Goal: Navigation & Orientation: Find specific page/section

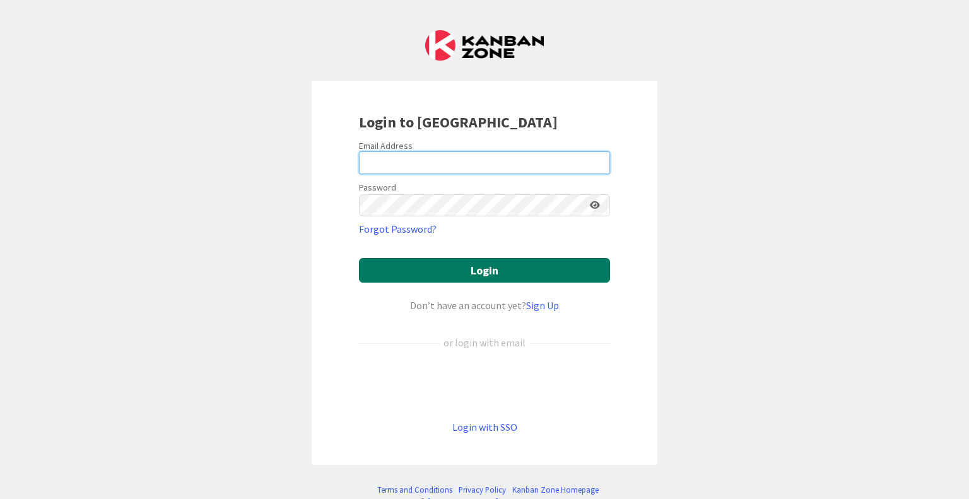
type input "[EMAIL_ADDRESS][DOMAIN_NAME]"
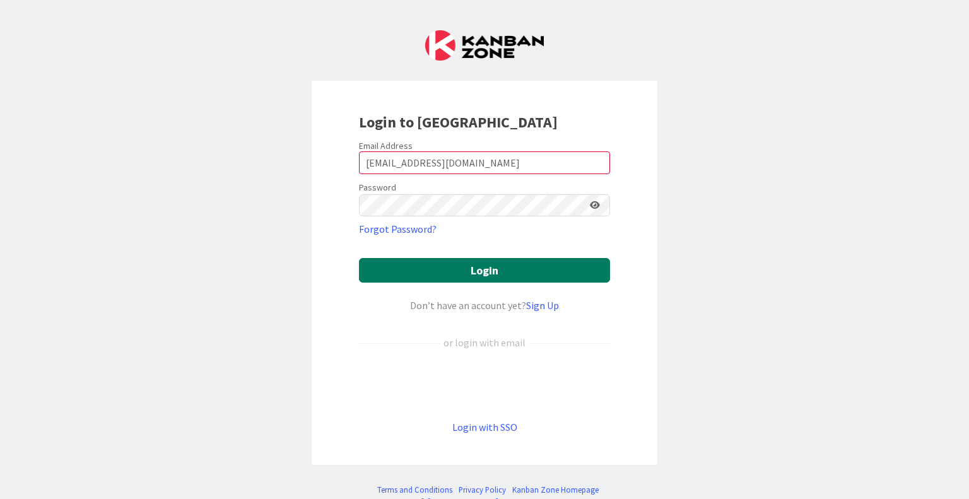
click at [443, 277] on button "Login" at bounding box center [484, 270] width 251 height 25
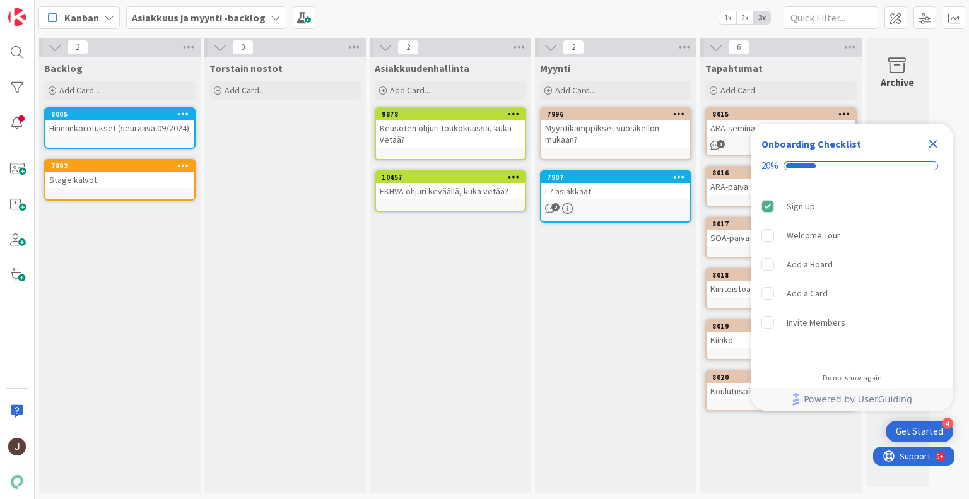
click at [933, 144] on icon "Close Checklist" at bounding box center [933, 144] width 8 height 8
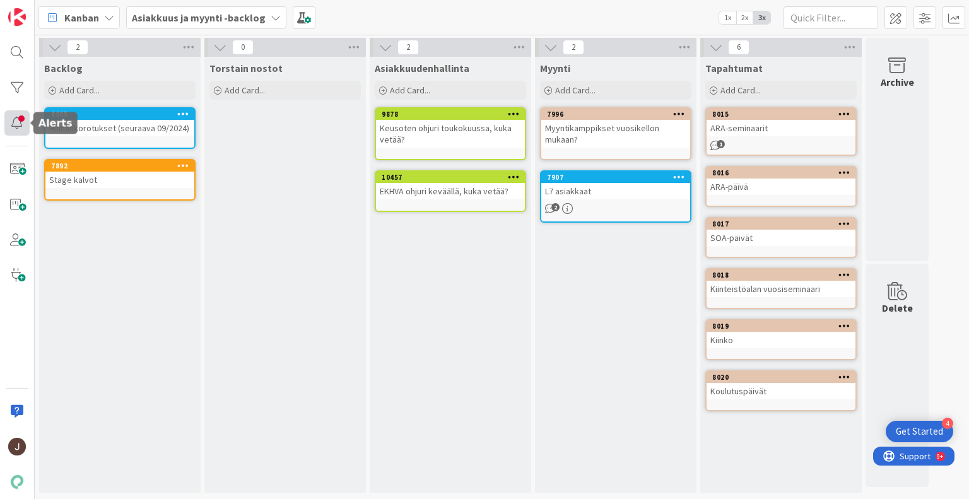
click at [18, 124] on div at bounding box center [16, 122] width 25 height 25
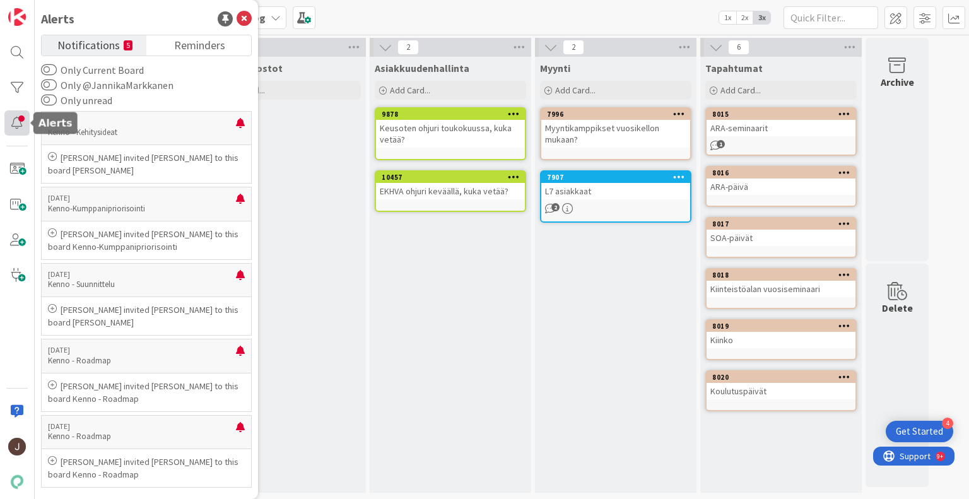
click at [11, 126] on div at bounding box center [16, 122] width 25 height 25
click at [399, 233] on div "Asiakkuudenhallinta Add Card... 9878 Keusoten ohjuri toukokuussa, kuka vetää? 1…" at bounding box center [450, 275] width 161 height 436
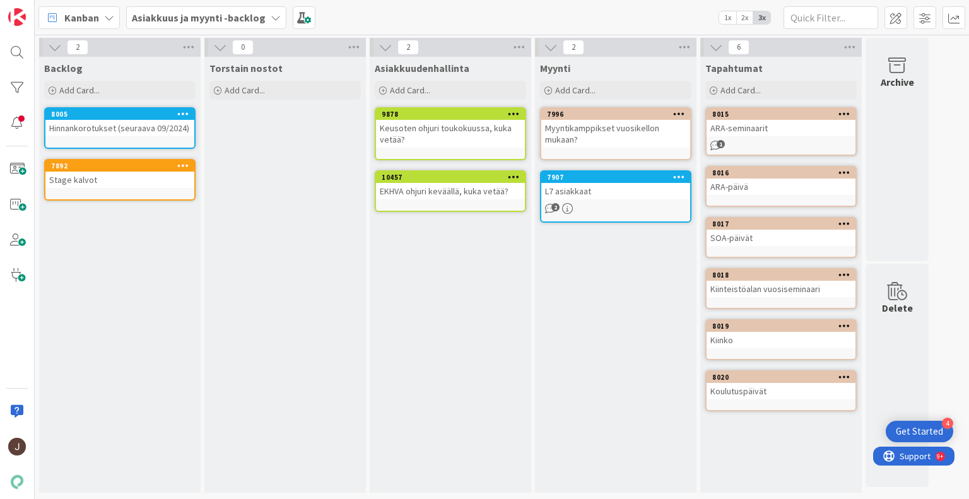
click at [155, 18] on b "Asiakkuus ja myynti -backlog" at bounding box center [199, 17] width 134 height 13
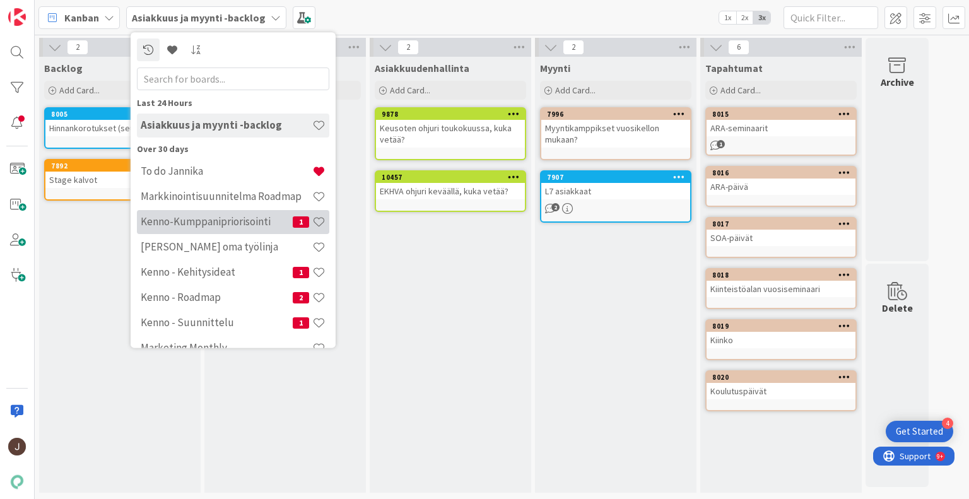
click at [213, 221] on h4 "Kenno-Kumppanipriorisointi" at bounding box center [217, 222] width 152 height 13
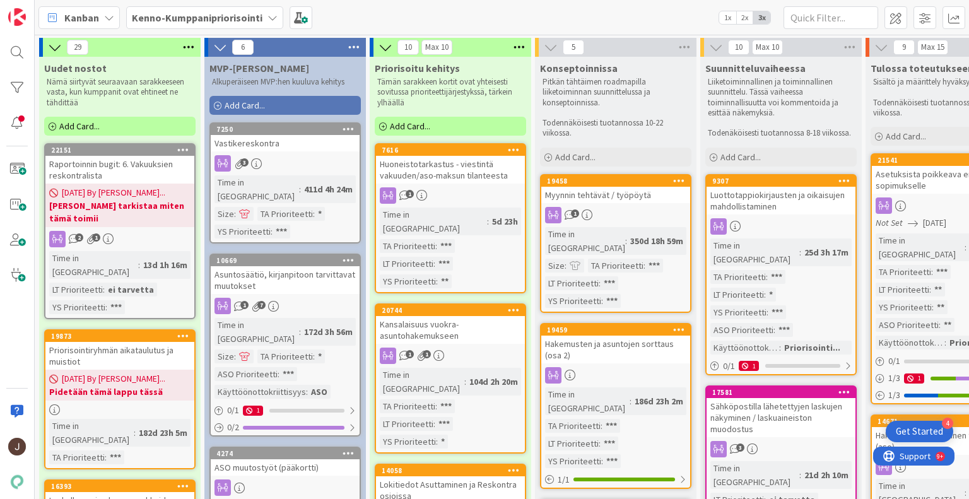
click at [251, 15] on b "Kenno-Kumppanipriorisointi" at bounding box center [197, 17] width 131 height 13
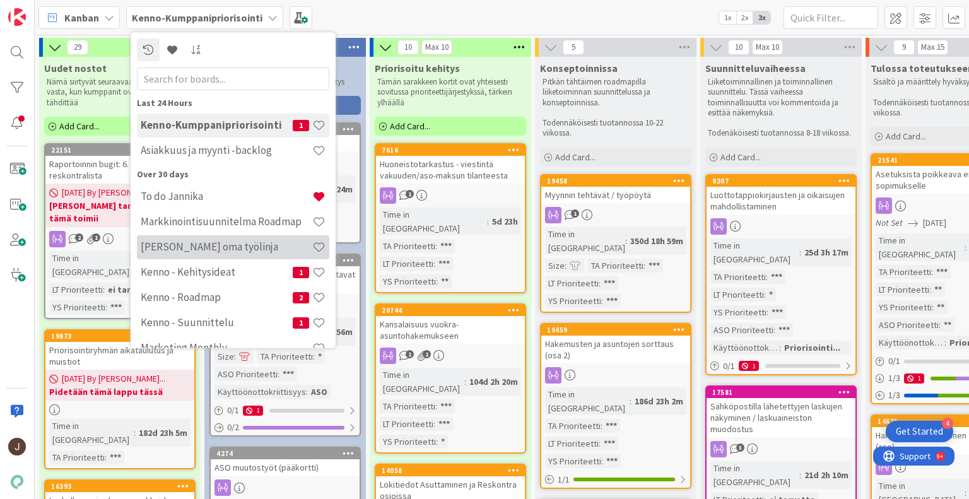
scroll to position [20, 0]
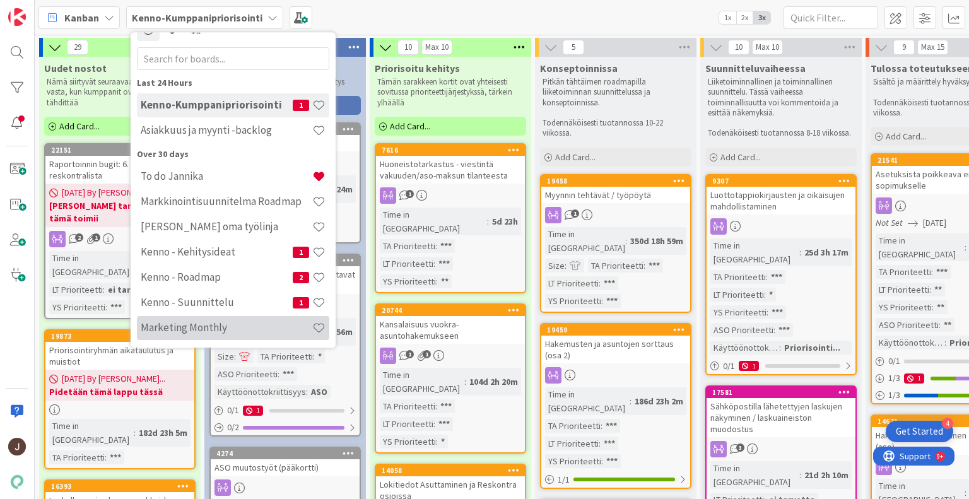
click at [209, 322] on h4 "Marketing Monthly" at bounding box center [227, 328] width 172 height 13
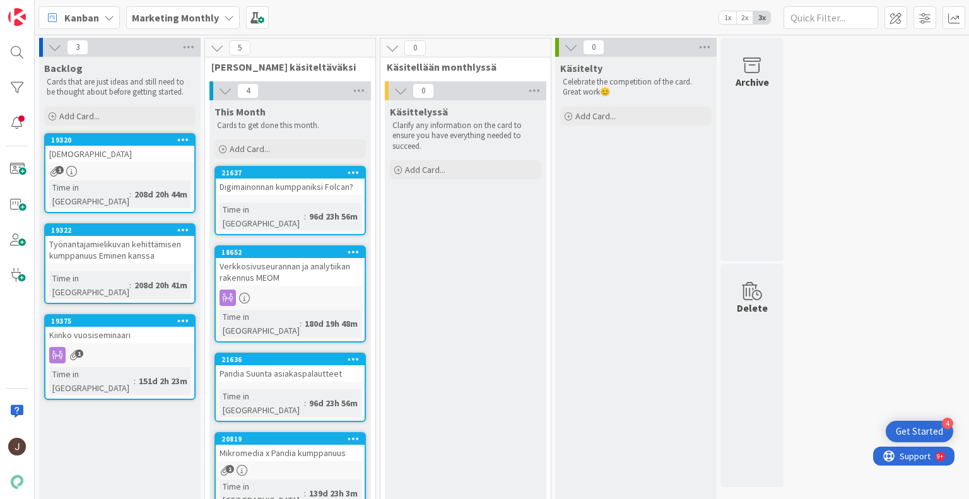
click at [224, 15] on icon at bounding box center [229, 18] width 10 height 10
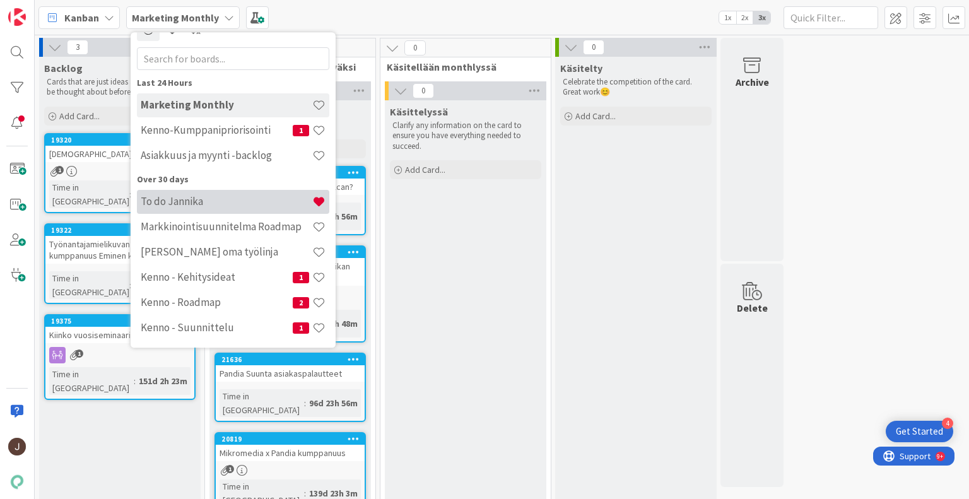
click at [190, 199] on h4 "To do Jannika" at bounding box center [227, 201] width 172 height 13
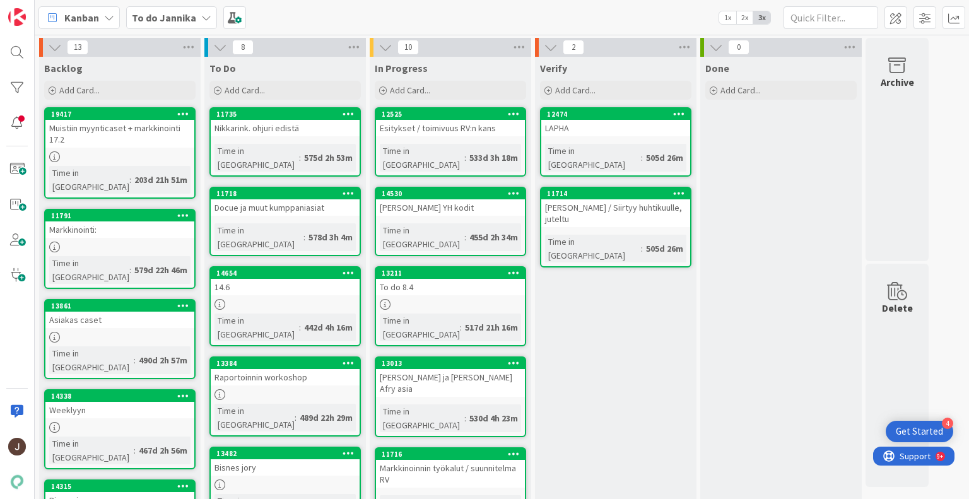
click at [173, 18] on b "To do Jannika" at bounding box center [164, 17] width 64 height 13
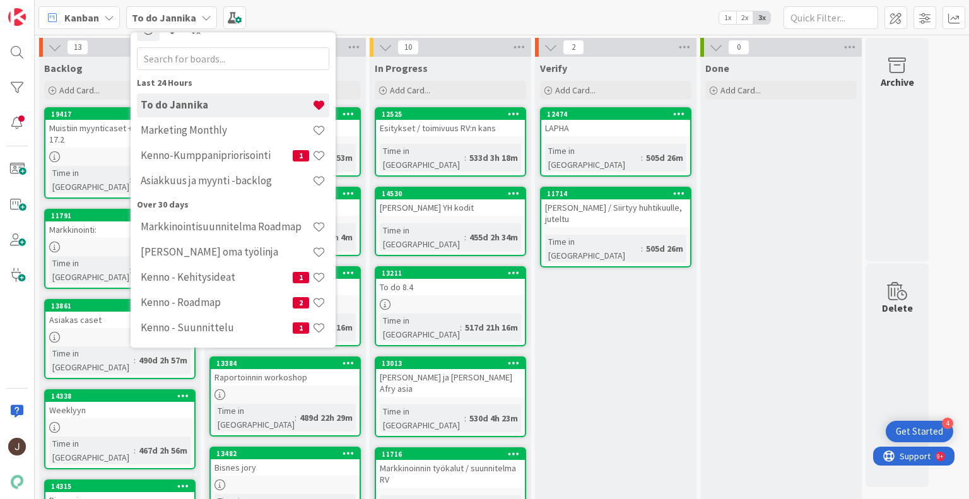
click at [346, 21] on div "Kanban To do Jannika Last 24 Hours To do Jannika Marketing Monthly Kenno-Kumppa…" at bounding box center [502, 17] width 934 height 35
